Goal: Information Seeking & Learning: Check status

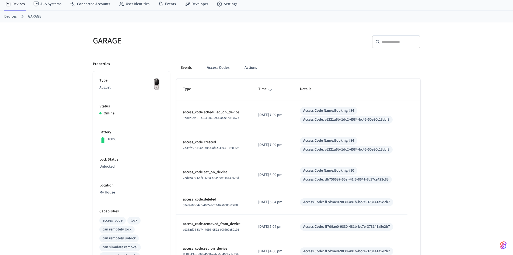
scroll to position [27, 0]
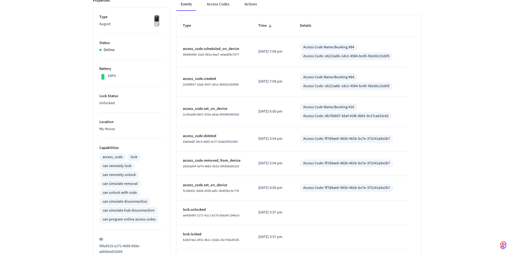
scroll to position [108, 0]
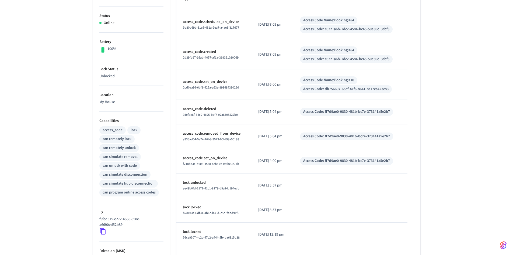
click at [423, 54] on div "GARAGE ​ ​ Properties Type August Status Online Battery 100% Lock Status Unlock…" at bounding box center [257, 126] width 336 height 374
click at [468, 84] on div "GARAGE ​ ​ Properties Type August Status Online Battery 100% Lock Status Unlock…" at bounding box center [256, 122] width 513 height 381
click at [170, 58] on div "Events Access Codes Actions Type Time Details access_code.scheduled_on_device 9…" at bounding box center [295, 138] width 251 height 348
click at [481, 83] on div "GARAGE ​ ​ Properties Type August Status Online Battery 100% Lock Status Unlock…" at bounding box center [256, 122] width 513 height 381
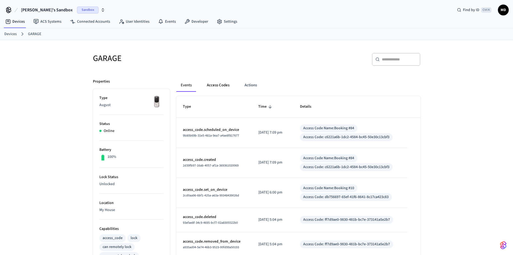
click at [215, 83] on button "Access Codes" at bounding box center [218, 85] width 31 height 13
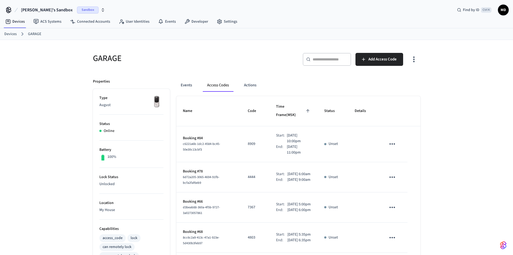
click at [115, 185] on p "Unlocked" at bounding box center [131, 184] width 64 height 6
click at [109, 174] on li "Lock Status Unlocked" at bounding box center [131, 181] width 64 height 26
click at [109, 185] on p "Unlocked" at bounding box center [131, 184] width 64 height 6
click at [109, 181] on p "Unlocked" at bounding box center [131, 184] width 64 height 6
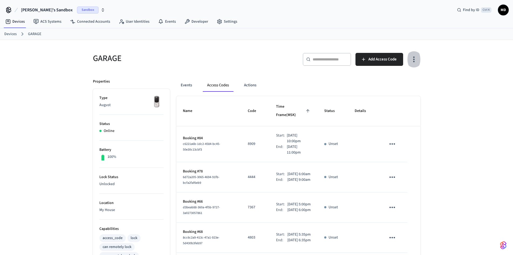
click at [411, 61] on icon "button" at bounding box center [414, 59] width 8 height 8
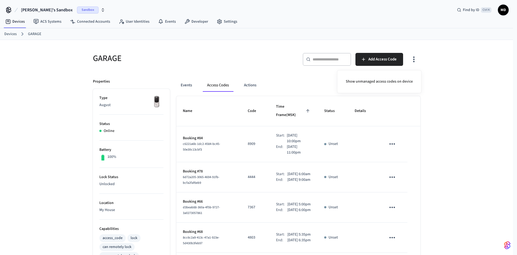
click at [450, 57] on div at bounding box center [258, 127] width 517 height 255
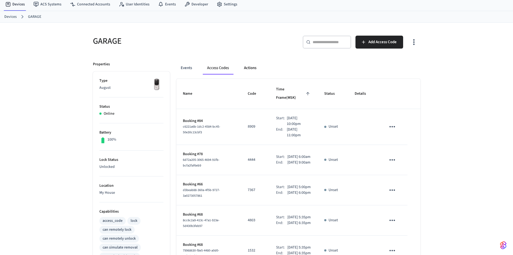
scroll to position [27, 0]
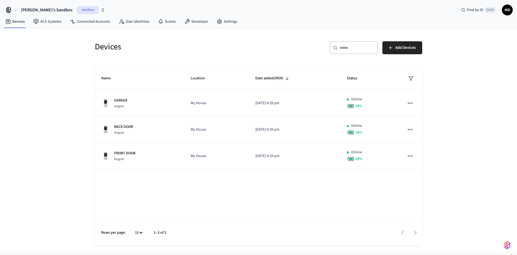
click at [491, 122] on div "Devices ​ ​ Add Devices Name Location Date added (MSK) Status GARAGE August My …" at bounding box center [258, 139] width 517 height 223
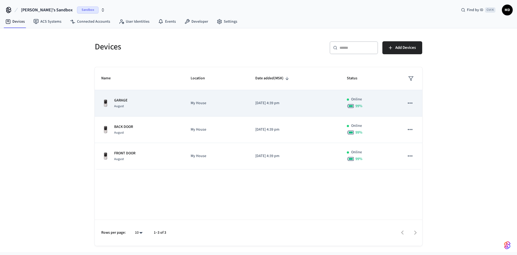
click at [149, 103] on div "GARAGE August" at bounding box center [139, 103] width 77 height 11
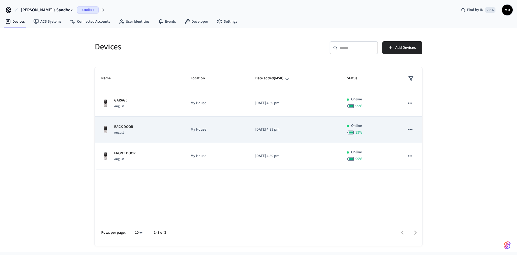
click at [129, 124] on p "BACK DOOR" at bounding box center [123, 127] width 19 height 6
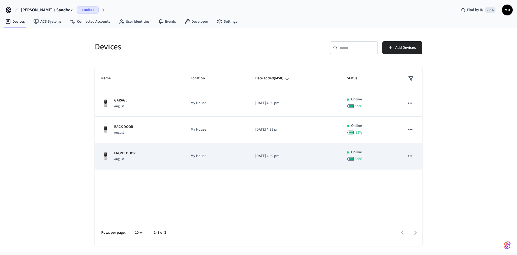
click at [144, 154] on div "FRONT DOOR August" at bounding box center [139, 155] width 77 height 11
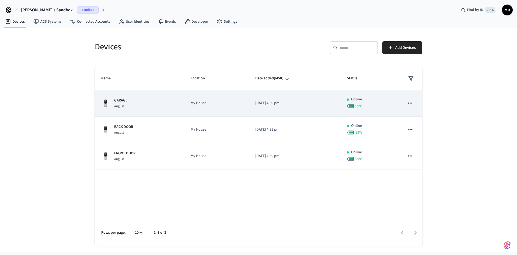
click at [410, 103] on icon "sticky table" at bounding box center [410, 102] width 7 height 7
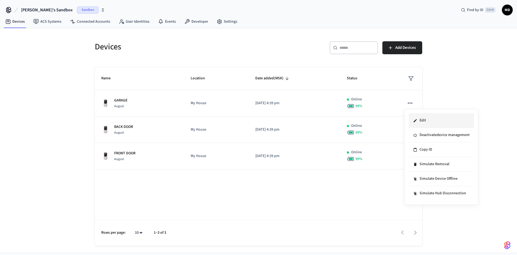
click at [435, 123] on li "Edit" at bounding box center [441, 120] width 65 height 15
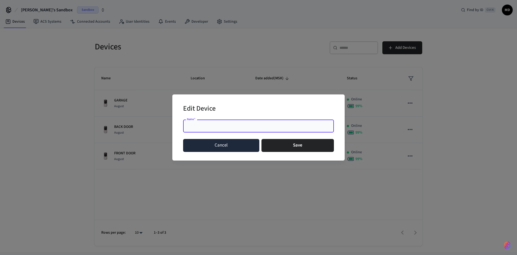
click at [250, 147] on button "Cancel" at bounding box center [221, 145] width 76 height 13
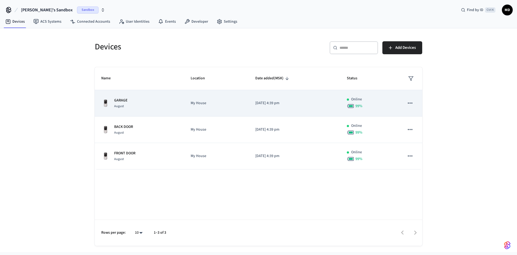
click at [409, 102] on icon "sticky table" at bounding box center [410, 102] width 7 height 7
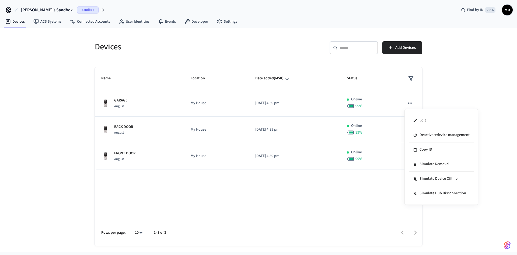
click at [457, 80] on div at bounding box center [258, 127] width 517 height 255
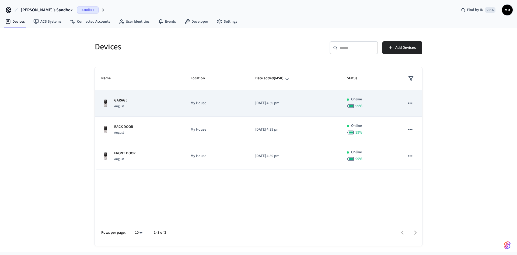
click at [121, 99] on p "GARAGE" at bounding box center [120, 101] width 13 height 6
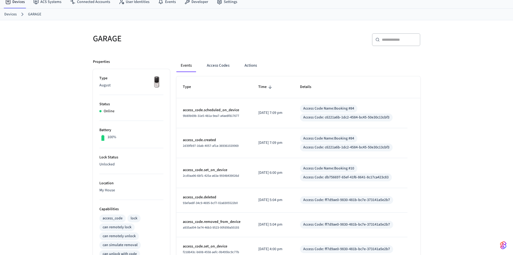
scroll to position [54, 0]
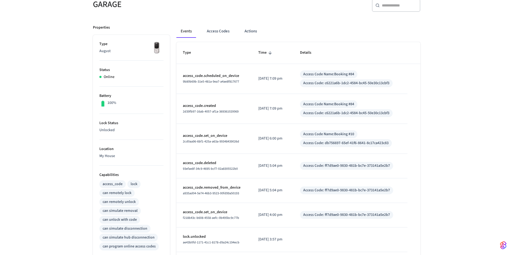
click at [109, 122] on p "Lock Status" at bounding box center [131, 123] width 64 height 6
click at [109, 133] on li "Lock Status Unlocked" at bounding box center [131, 127] width 64 height 26
click at [109, 132] on p "Unlocked" at bounding box center [131, 130] width 64 height 6
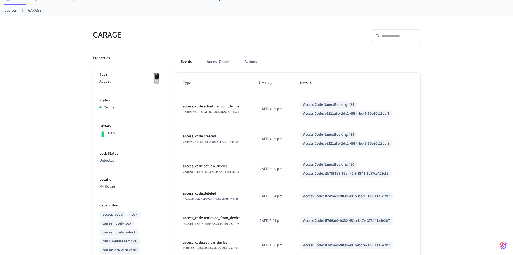
scroll to position [0, 0]
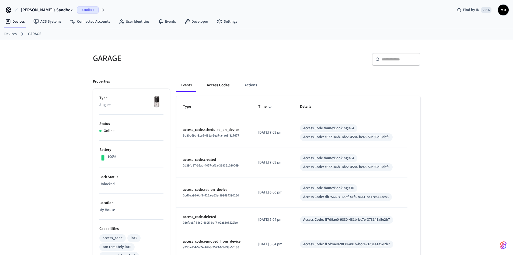
click at [214, 84] on button "Access Codes" at bounding box center [218, 85] width 31 height 13
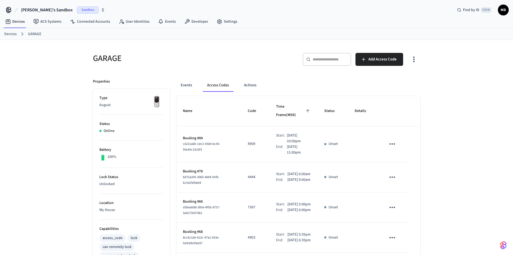
click at [411, 60] on icon "button" at bounding box center [414, 59] width 8 height 8
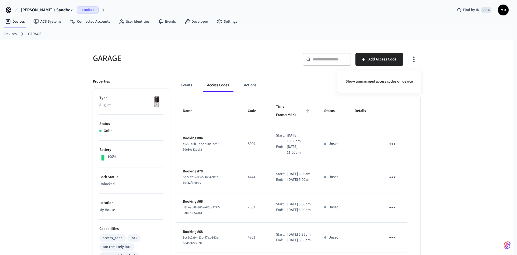
click at [412, 60] on div at bounding box center [258, 127] width 517 height 255
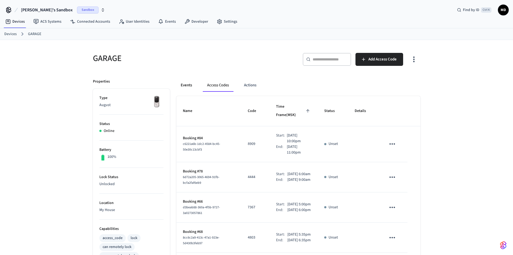
click at [191, 85] on button "Events" at bounding box center [187, 85] width 20 height 13
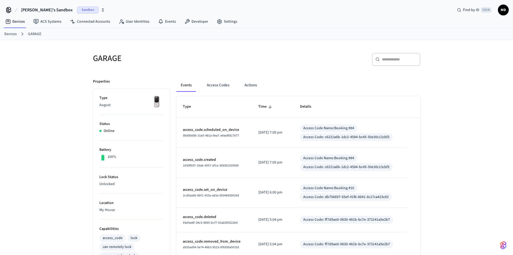
click at [437, 70] on div "GARAGE ​ ​ Properties Type August Status Online Battery 100% Lock Status Unlock…" at bounding box center [256, 230] width 513 height 381
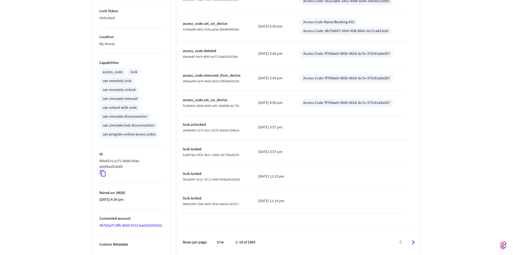
scroll to position [166, 0]
click at [131, 224] on link "497b9a7f-3ff6-4609-9722-be025e959010" at bounding box center [130, 224] width 63 height 5
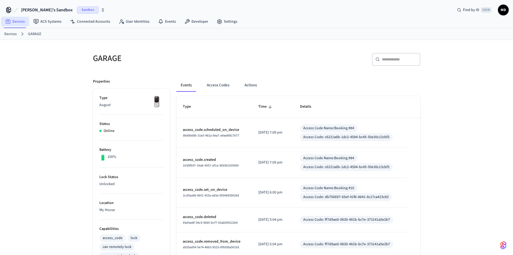
click at [20, 21] on link "Devices" at bounding box center [15, 22] width 28 height 10
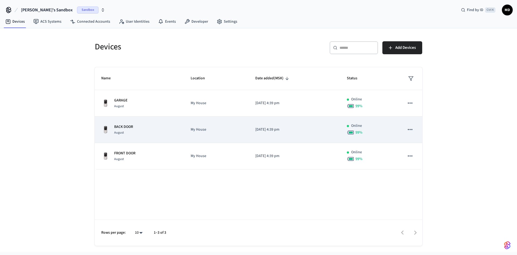
click at [112, 125] on div "BACK DOOR August" at bounding box center [139, 129] width 77 height 11
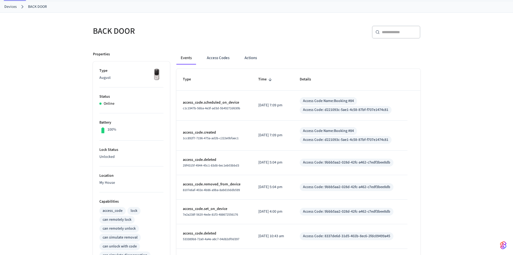
scroll to position [108, 0]
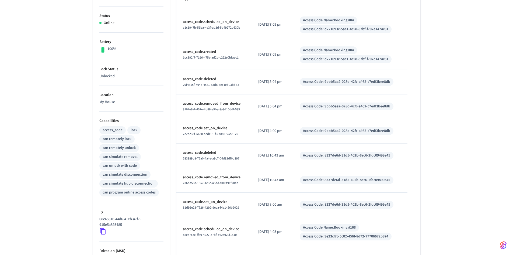
click at [434, 33] on div "BACK DOOR ​ ​ Properties Type August Status Online Battery 100% Lock Status Unl…" at bounding box center [256, 122] width 513 height 381
click at [118, 130] on div "access_code" at bounding box center [113, 130] width 20 height 6
click at [120, 140] on div "can remotely lock" at bounding box center [117, 139] width 29 height 6
click at [78, 132] on div "BACK DOOR ​ ​ Properties Type August Status Online Battery 100% Lock Status Unl…" at bounding box center [256, 122] width 513 height 381
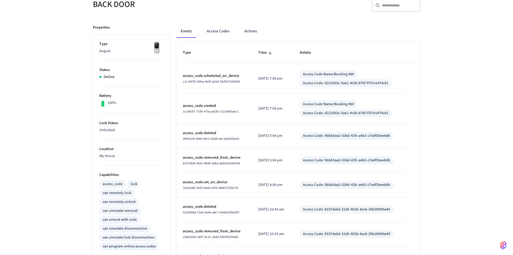
scroll to position [0, 0]
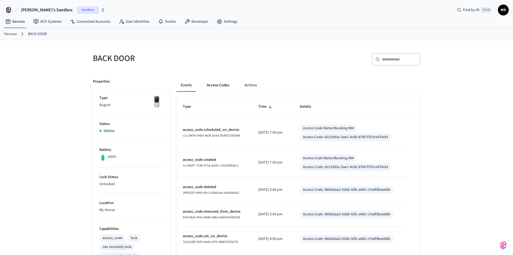
click at [212, 85] on button "Access Codes" at bounding box center [218, 85] width 31 height 13
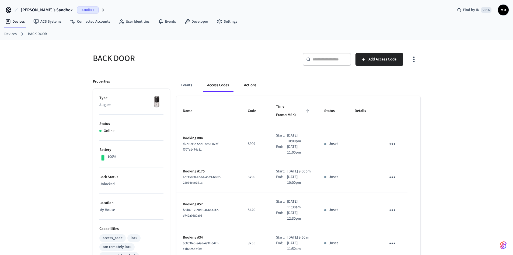
click at [257, 86] on button "Actions" at bounding box center [250, 85] width 21 height 13
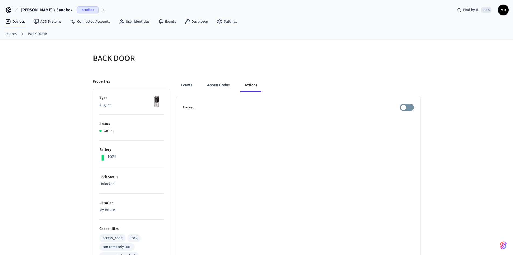
click at [274, 78] on div "Events Access Codes Actions Locked" at bounding box center [295, 246] width 251 height 348
click at [319, 89] on div "Events Access Codes Actions" at bounding box center [299, 85] width 244 height 13
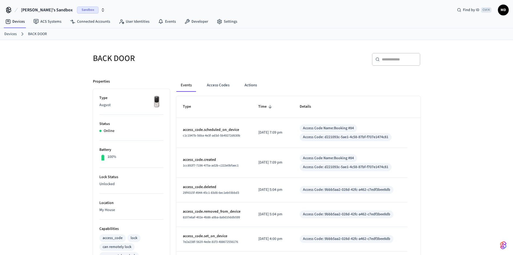
click at [247, 77] on div "Events Access Codes Actions Type Time Details access_code.scheduled_on_device c…" at bounding box center [295, 246] width 251 height 348
click at [249, 83] on button "Actions" at bounding box center [250, 85] width 21 height 13
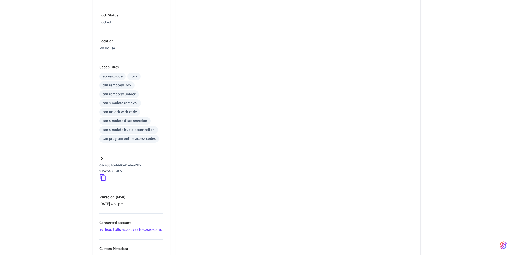
scroll to position [162, 0]
click at [104, 176] on icon at bounding box center [102, 177] width 7 height 7
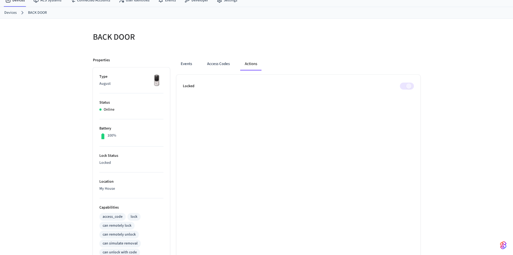
scroll to position [108, 0]
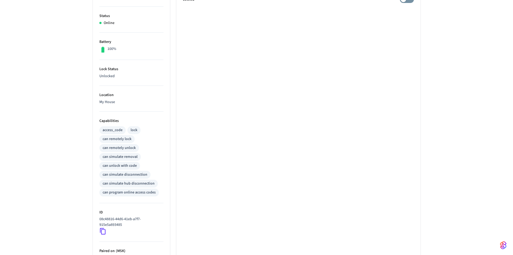
click at [103, 228] on icon at bounding box center [102, 230] width 7 height 7
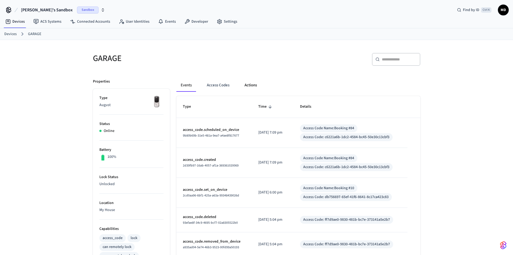
click at [255, 84] on button "Actions" at bounding box center [250, 85] width 21 height 13
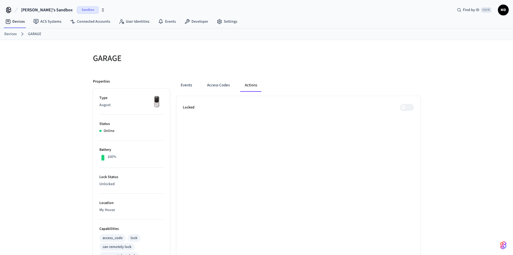
click at [435, 113] on div "GARAGE Properties Type August Status Online Battery 100% Lock Status Unlocked L…" at bounding box center [256, 230] width 513 height 381
drag, startPoint x: 126, startPoint y: 184, endPoint x: 87, endPoint y: 177, distance: 40.1
click at [87, 177] on div "Properties Type August Status Online Battery 100% Lock Status Unlocked Location…" at bounding box center [129, 246] width 84 height 348
click at [187, 88] on button "Events" at bounding box center [187, 85] width 20 height 13
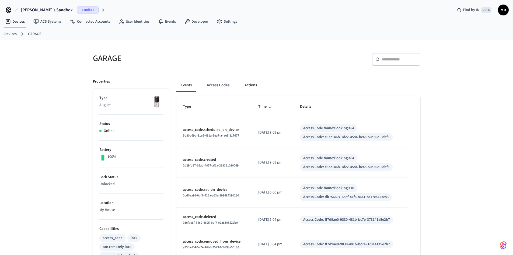
click at [246, 84] on button "Actions" at bounding box center [250, 85] width 21 height 13
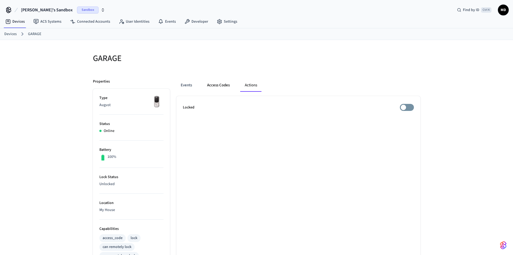
click at [213, 82] on button "Access Codes" at bounding box center [218, 85] width 31 height 13
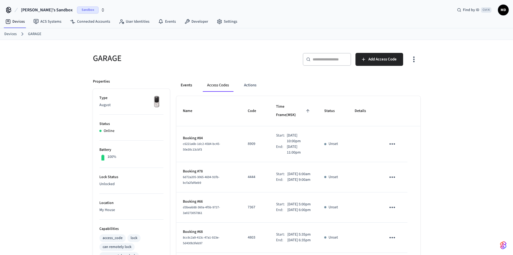
click at [182, 88] on button "Events" at bounding box center [187, 85] width 20 height 13
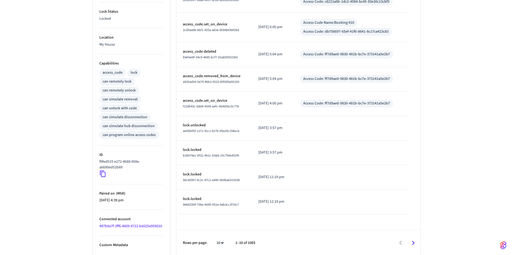
scroll to position [166, 0]
click at [102, 173] on icon at bounding box center [102, 172] width 7 height 7
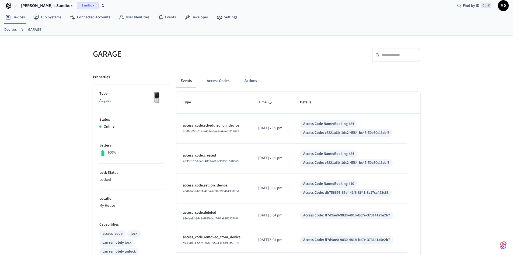
scroll to position [0, 0]
